Goal: Task Accomplishment & Management: Use online tool/utility

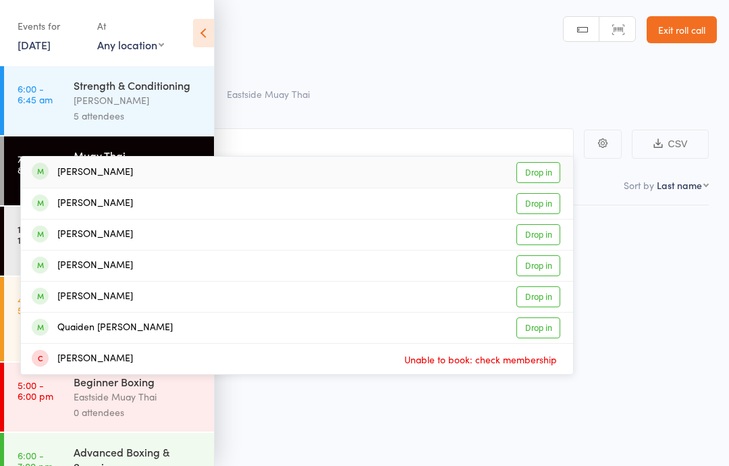
type input "will"
click at [523, 162] on link "Drop in" at bounding box center [538, 172] width 44 height 21
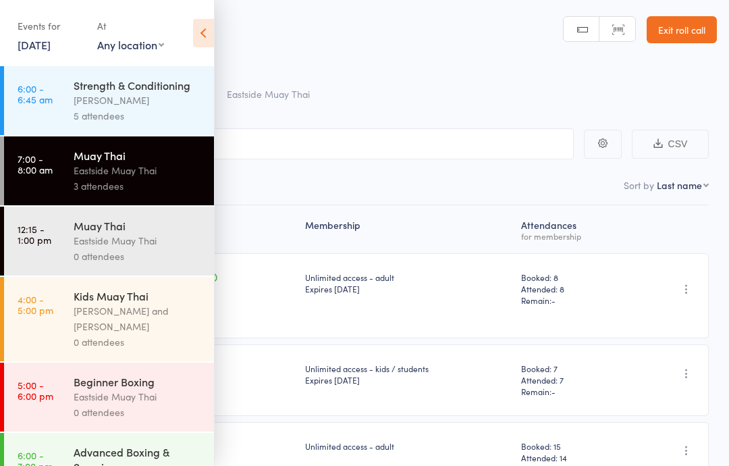
click at [119, 175] on div "Eastside Muay Thai" at bounding box center [138, 171] width 129 height 16
click at [105, 244] on div "Eastside Muay Thai" at bounding box center [138, 241] width 129 height 16
click at [142, 241] on div "Eastside Muay Thai" at bounding box center [138, 241] width 129 height 16
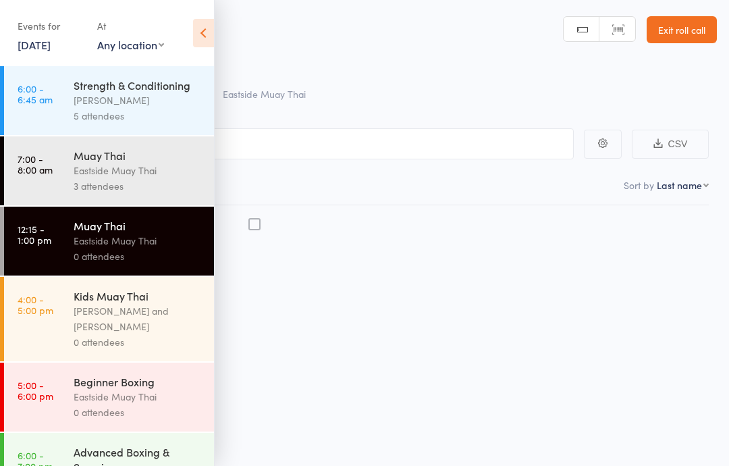
click at [206, 34] on icon at bounding box center [203, 33] width 21 height 28
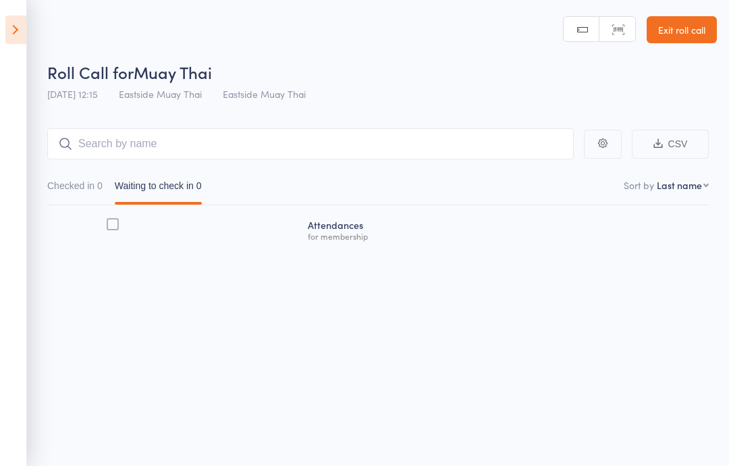
click at [23, 32] on icon at bounding box center [15, 30] width 21 height 28
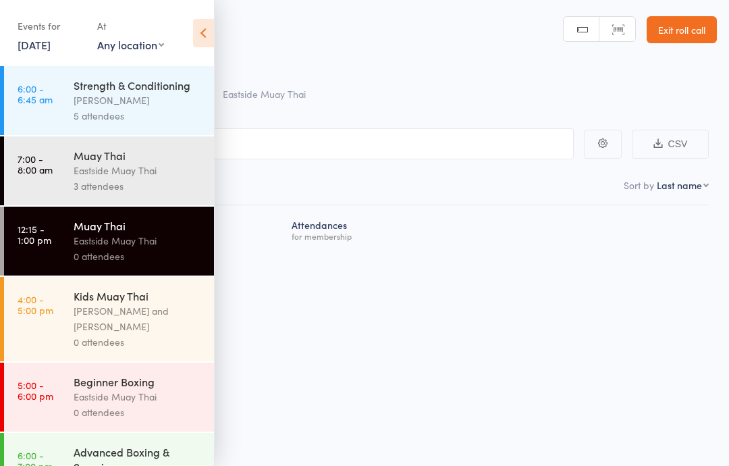
click at [213, 40] on icon at bounding box center [203, 33] width 21 height 28
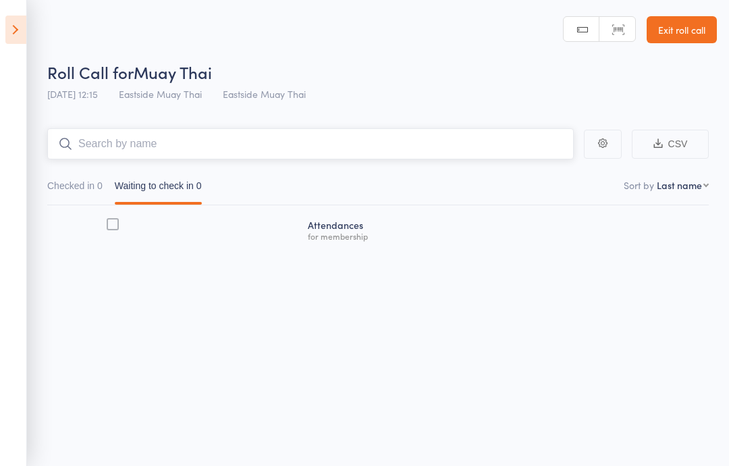
click at [344, 131] on input "search" at bounding box center [310, 143] width 526 height 31
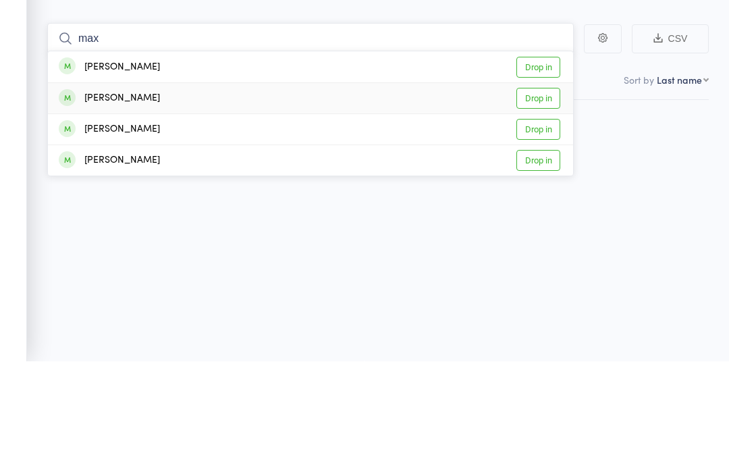
type input "max"
click at [219, 188] on div "[PERSON_NAME] Drop in" at bounding box center [310, 203] width 525 height 30
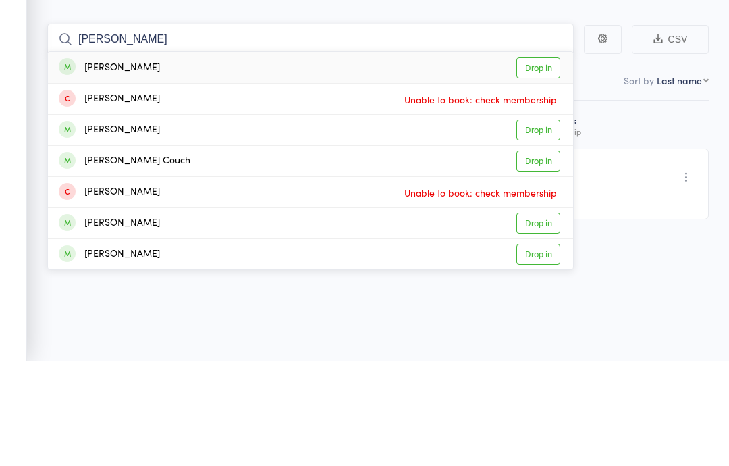
type input "[PERSON_NAME]"
click at [536, 162] on link "Drop in" at bounding box center [538, 172] width 44 height 21
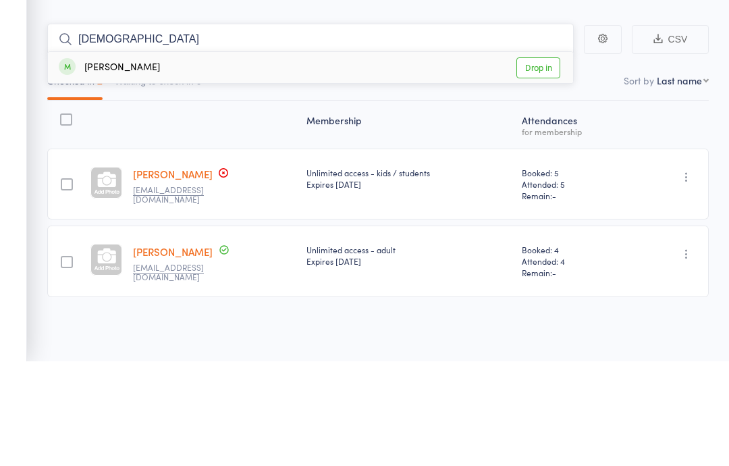
type input "[DEMOGRAPHIC_DATA]"
click at [146, 157] on div "[PERSON_NAME] Drop in" at bounding box center [310, 172] width 525 height 31
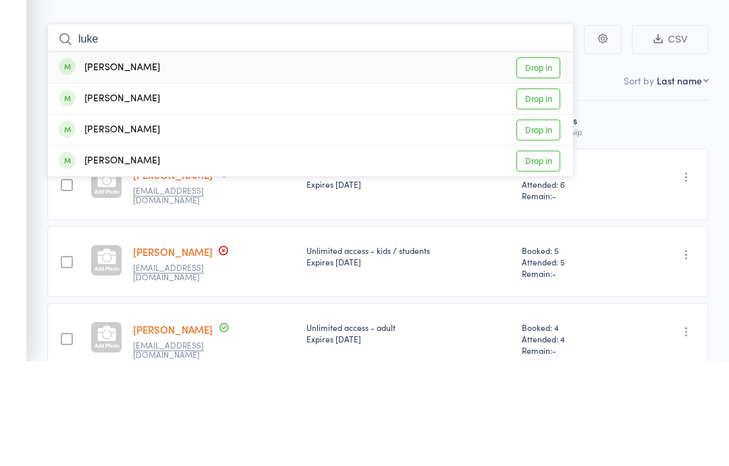
type input "luke"
click at [237, 219] on div "[PERSON_NAME] Drop in" at bounding box center [310, 234] width 525 height 30
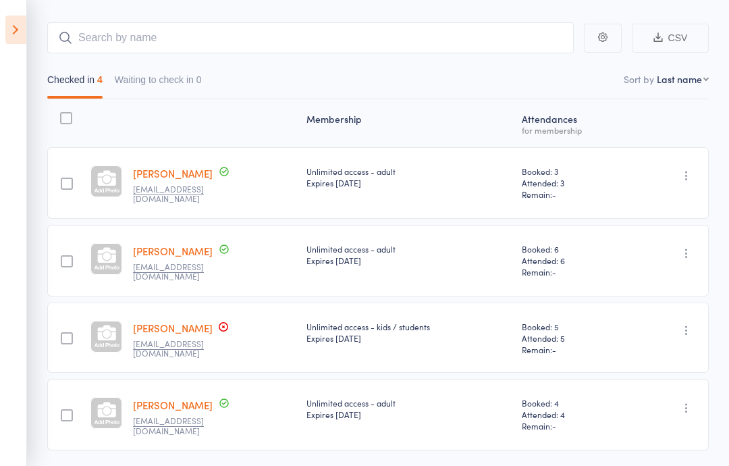
scroll to position [49, 0]
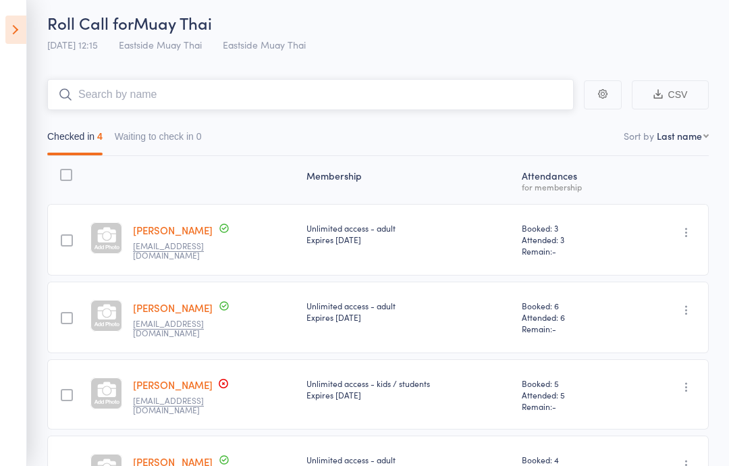
click at [180, 90] on input "search" at bounding box center [310, 94] width 526 height 31
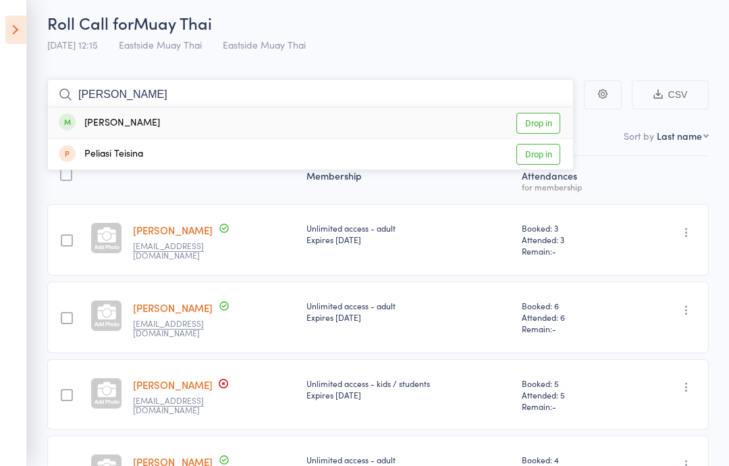
type input "[PERSON_NAME]"
click at [526, 125] on link "Drop in" at bounding box center [538, 123] width 44 height 21
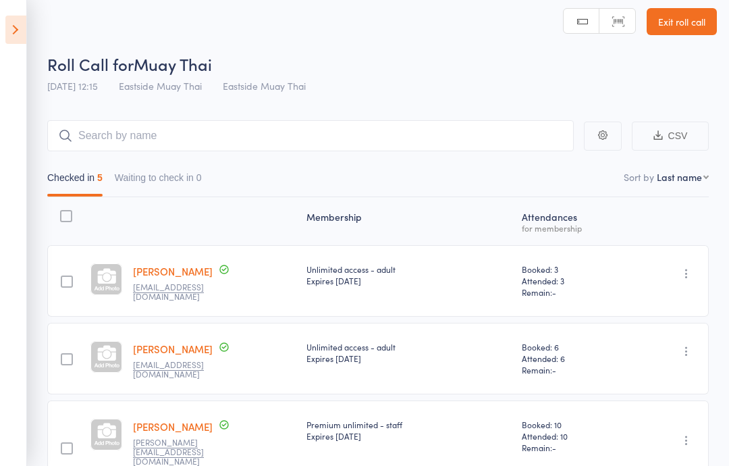
scroll to position [0, 0]
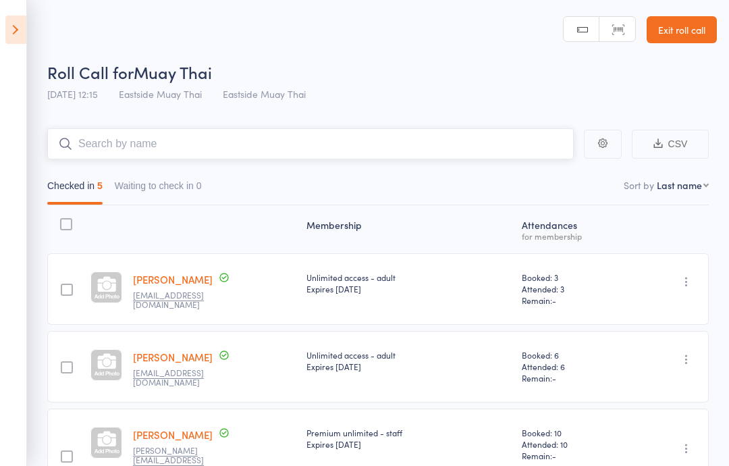
click at [331, 153] on input "search" at bounding box center [310, 143] width 526 height 31
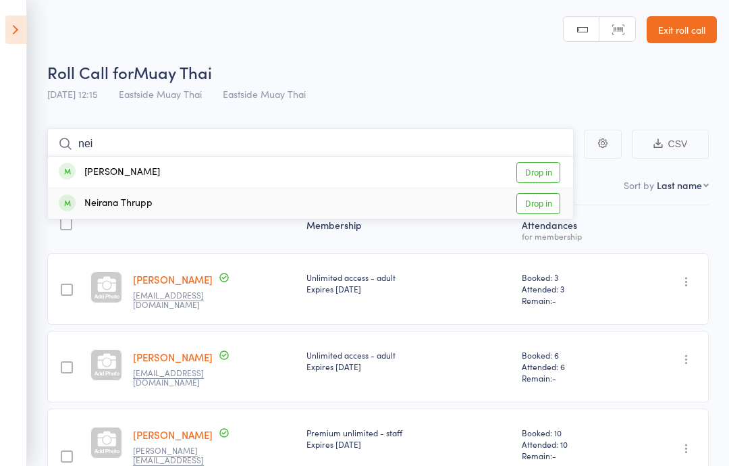
type input "nei"
click at [547, 206] on link "Drop in" at bounding box center [538, 203] width 44 height 21
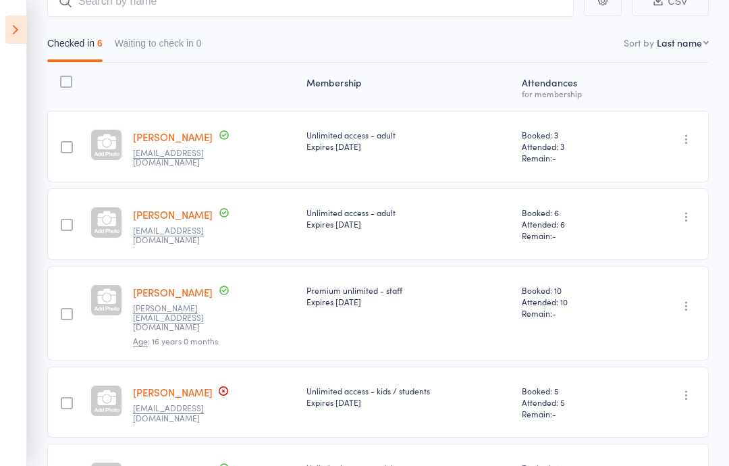
scroll to position [137, 0]
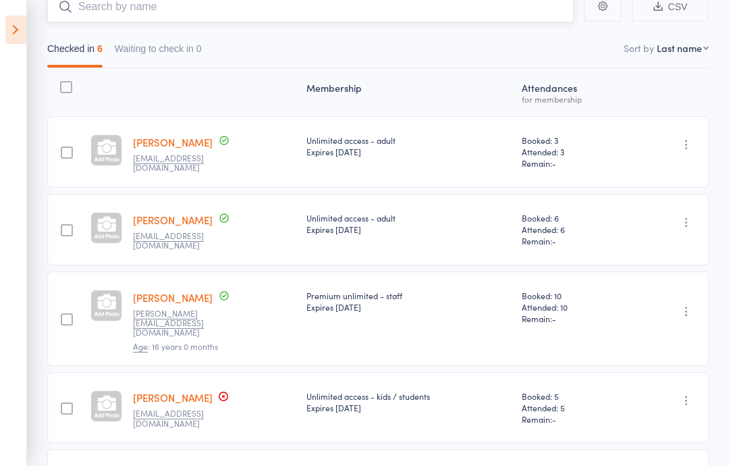
click at [121, 9] on input "search" at bounding box center [310, 6] width 526 height 31
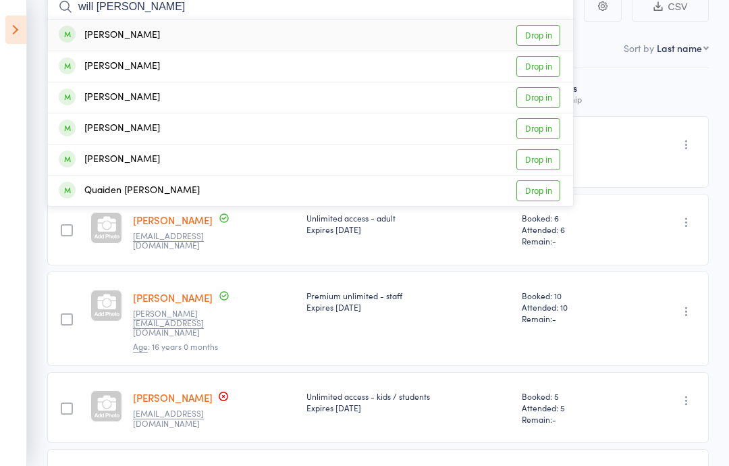
type input "will [PERSON_NAME]"
click at [79, 32] on div "[PERSON_NAME]" at bounding box center [109, 36] width 101 height 16
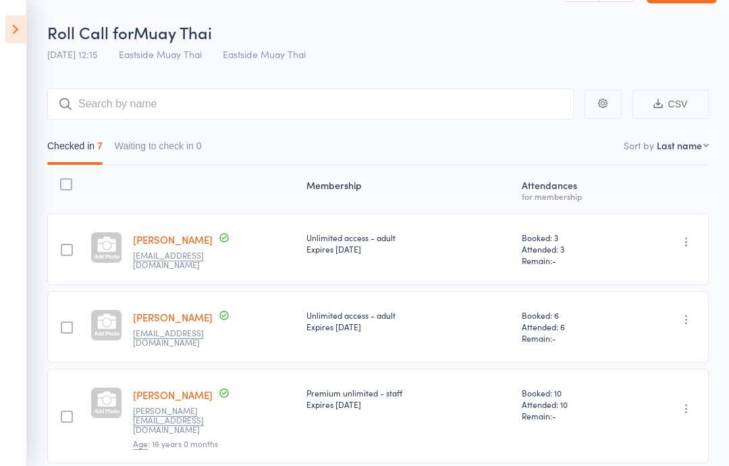
scroll to position [0, 0]
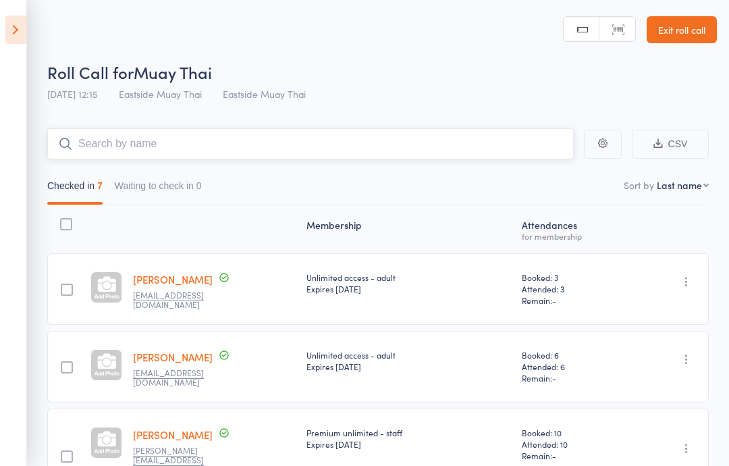
click at [439, 142] on input "search" at bounding box center [310, 143] width 526 height 31
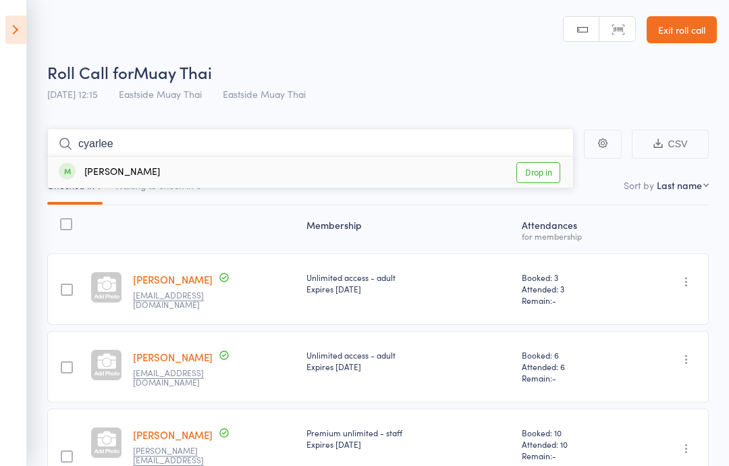
type input "cyarlee"
click at [153, 169] on div "[PERSON_NAME]" at bounding box center [109, 173] width 101 height 16
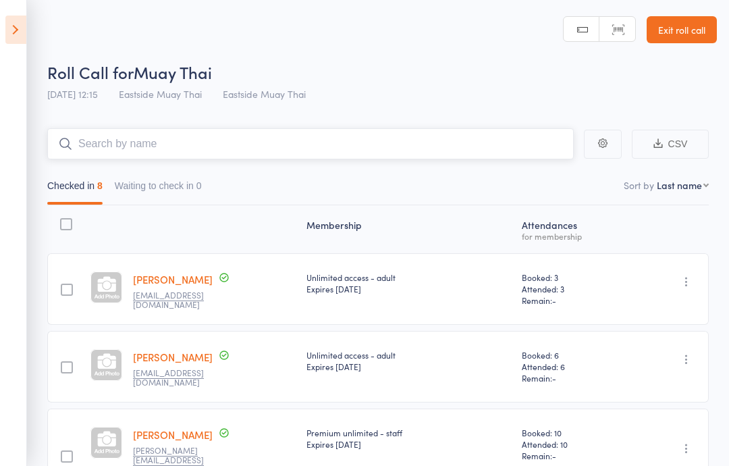
click at [413, 146] on input "search" at bounding box center [310, 143] width 526 height 31
